Goal: Find specific page/section

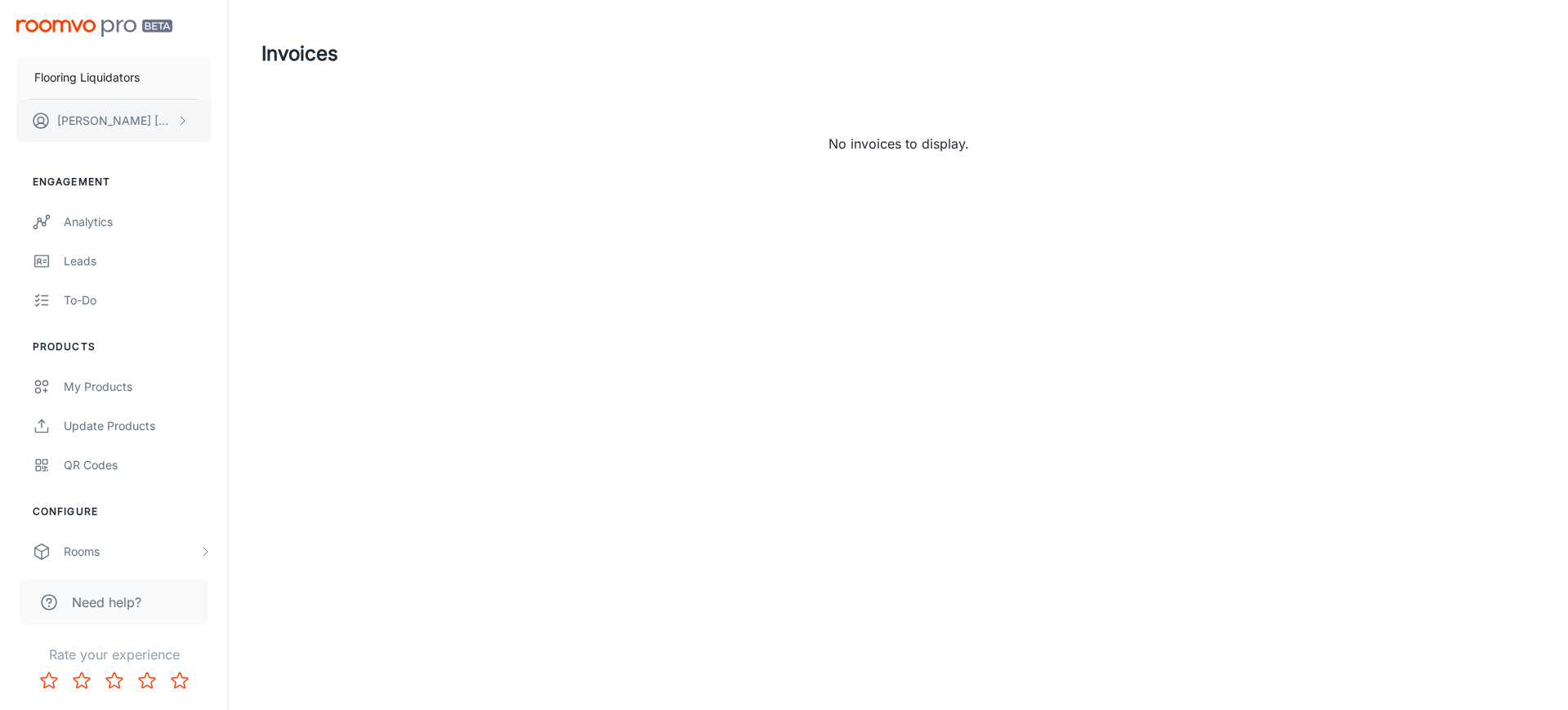
click at [184, 121] on icon "scrollable content" at bounding box center [182, 121] width 13 height 13
click at [153, 201] on div at bounding box center [784, 355] width 1568 height 710
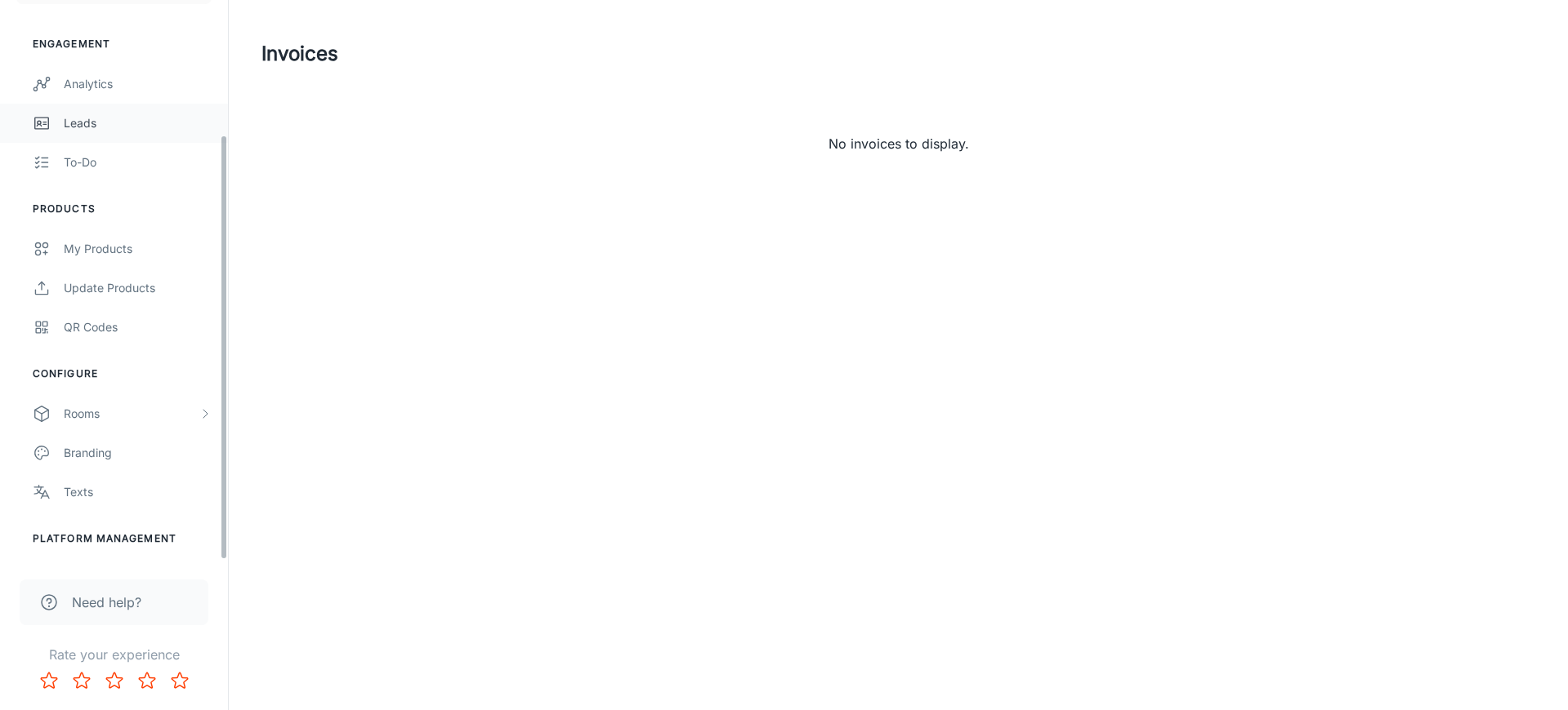
scroll to position [176, 0]
click at [128, 542] on div "User Administration" at bounding box center [138, 541] width 148 height 18
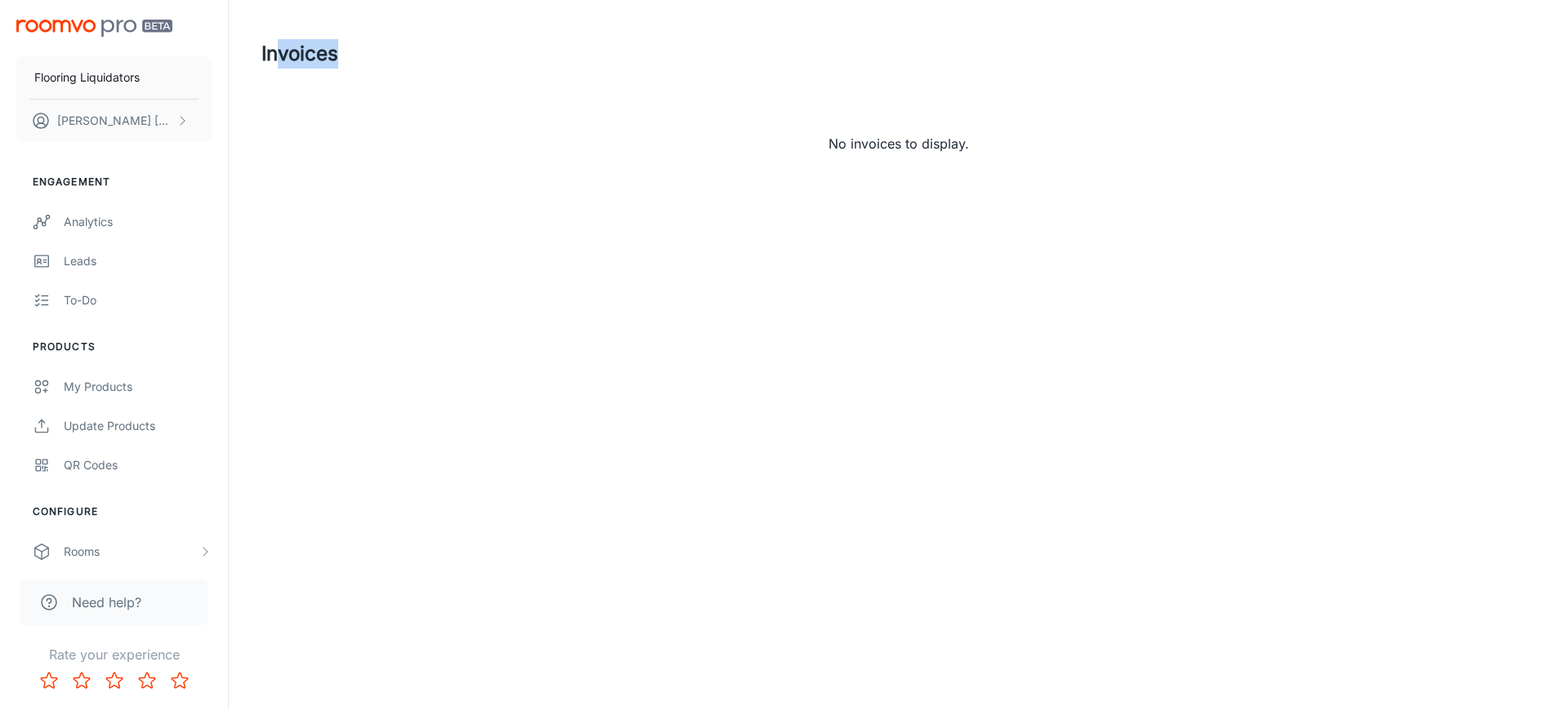
drag, startPoint x: 280, startPoint y: 57, endPoint x: 371, endPoint y: 57, distance: 91.0
click at [371, 57] on div "Invoices" at bounding box center [898, 54] width 1274 height 43
click at [181, 117] on polyline "scrollable content" at bounding box center [182, 121] width 4 height 8
click at [500, 122] on div at bounding box center [784, 355] width 1568 height 710
